Goal: Navigation & Orientation: Understand site structure

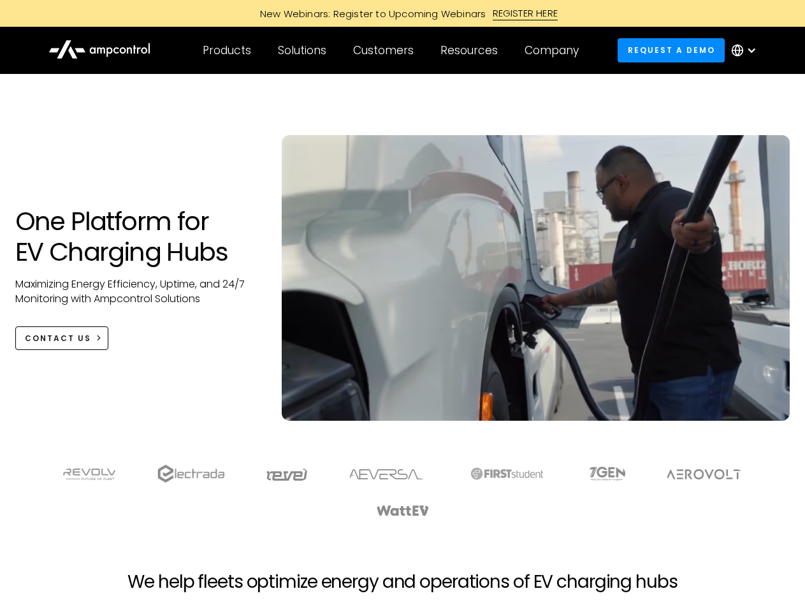
click at [392, 50] on div "Customers" at bounding box center [383, 50] width 61 height 14
click at [226, 50] on div "Products" at bounding box center [227, 50] width 48 height 14
click at [303, 50] on div "Solutions" at bounding box center [302, 50] width 48 height 14
click at [386, 50] on div "Customers" at bounding box center [383, 50] width 61 height 14
click at [472, 50] on div "Resources" at bounding box center [468, 50] width 57 height 14
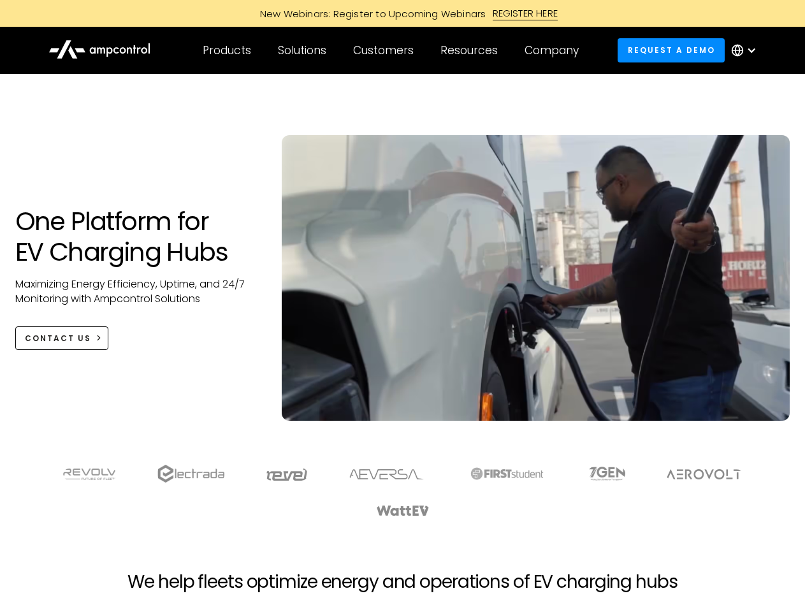
click at [556, 50] on div "Company" at bounding box center [551, 50] width 54 height 14
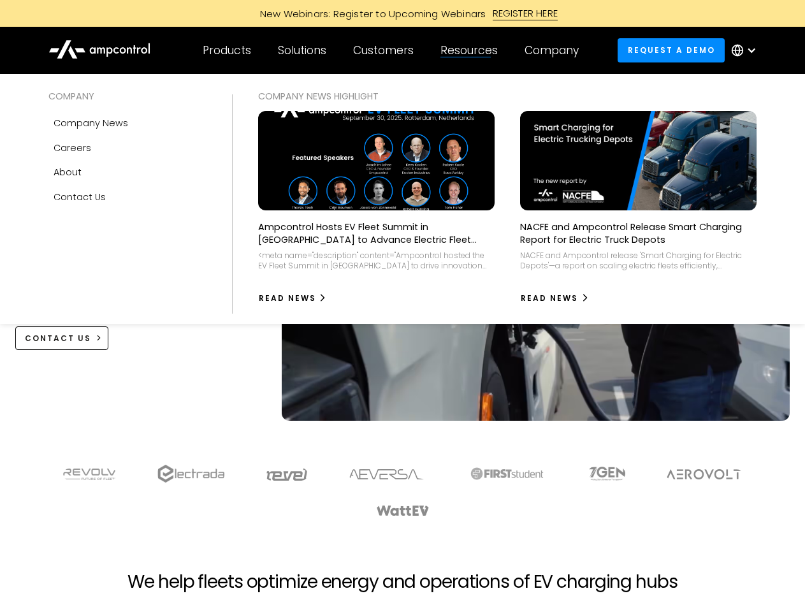
click at [747, 50] on div at bounding box center [751, 50] width 10 height 10
